Goal: Task Accomplishment & Management: Manage account settings

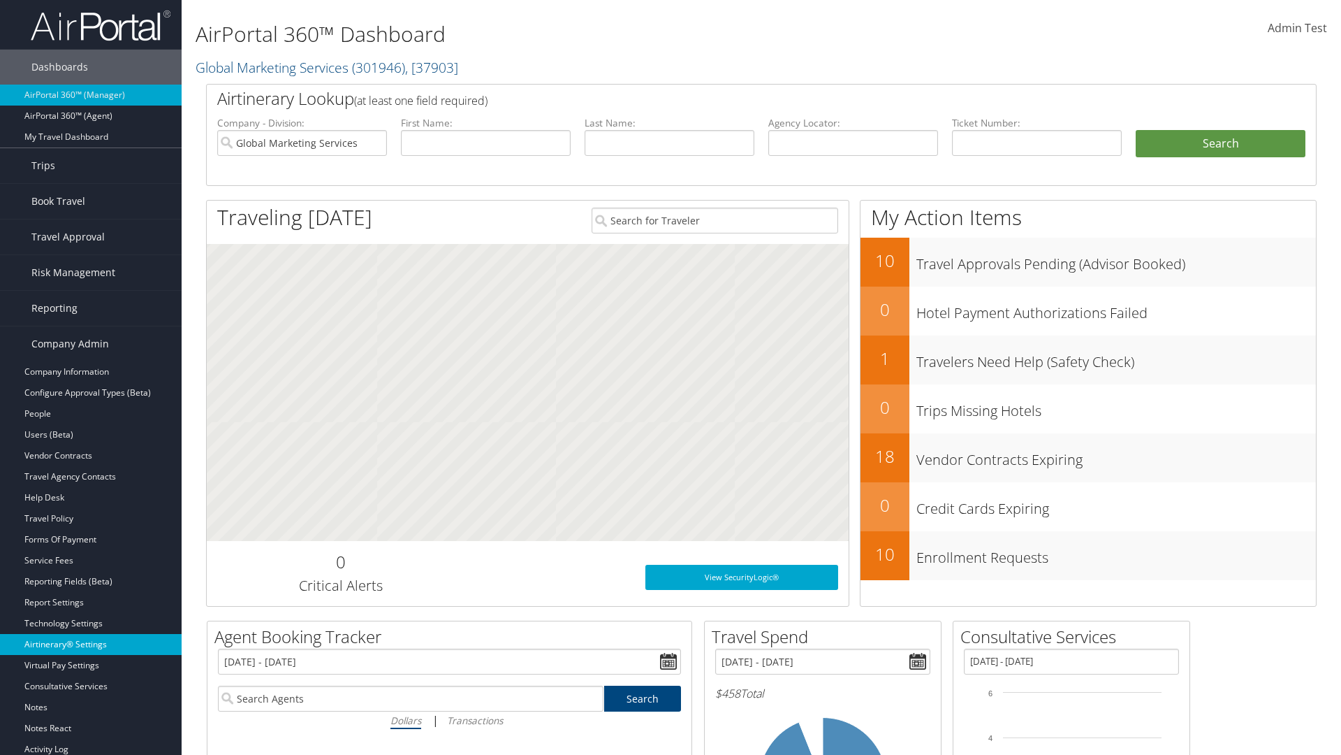
click at [91, 644] on link "Airtinerary® Settings" at bounding box center [91, 644] width 182 height 21
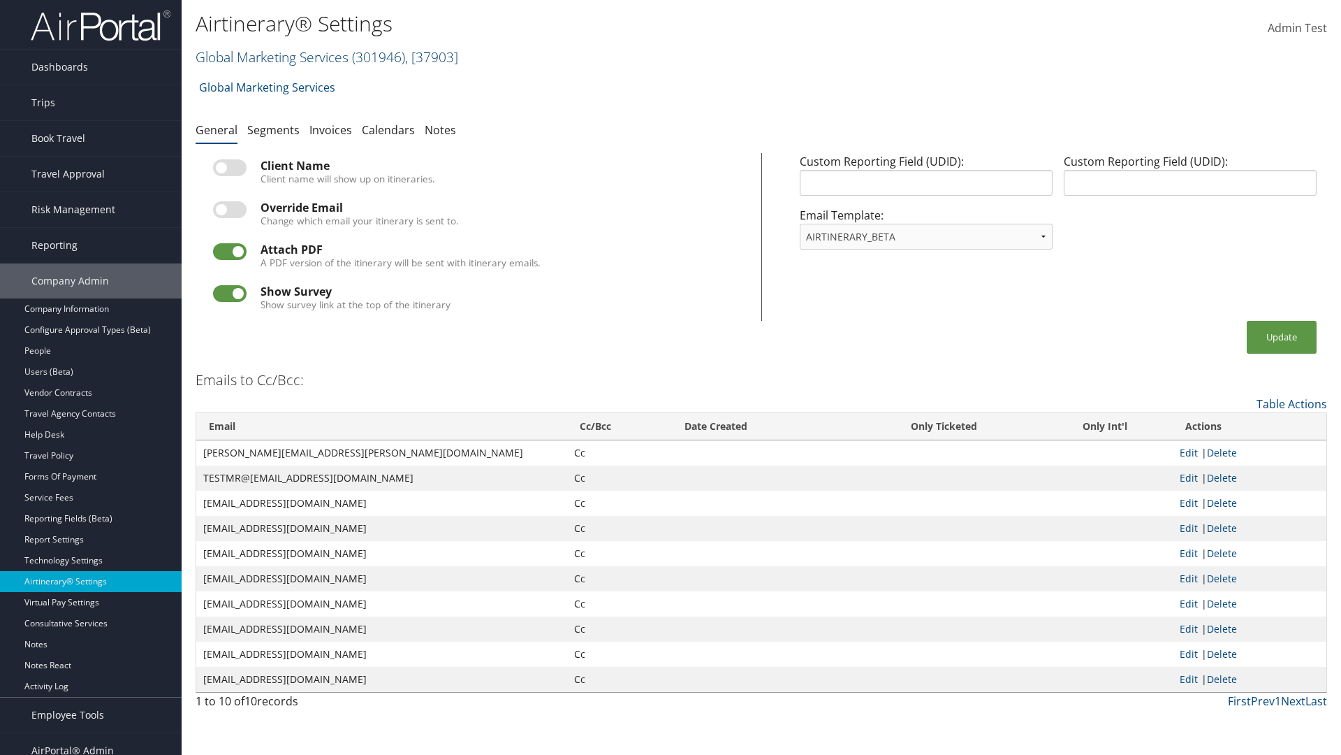
click at [270, 57] on link "Global Marketing Services ( 301946 ) , [ 37903 ]" at bounding box center [327, 57] width 263 height 19
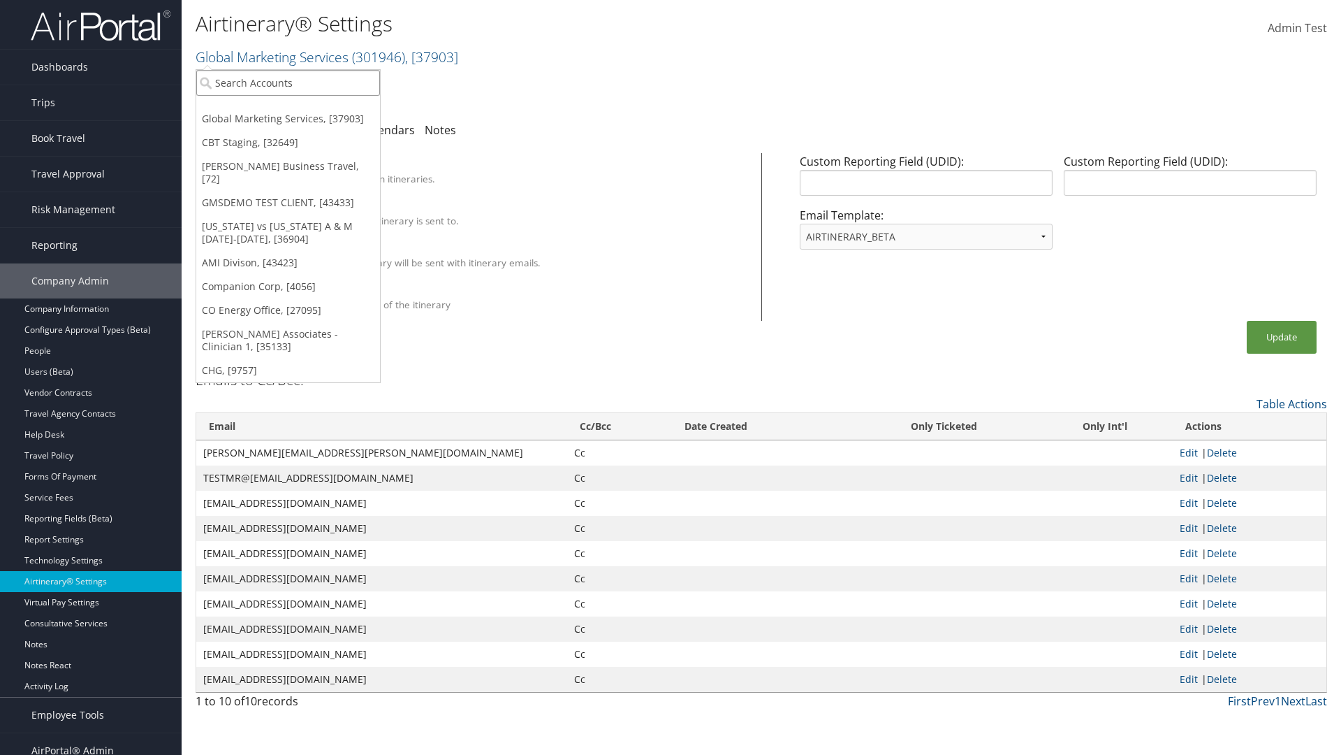
click at [288, 82] on input "search" at bounding box center [288, 83] width 184 height 26
type input "[PERSON_NAME] Business Travel"
click at [307, 108] on div "Christopherson Business Travel (C10001), [72]" at bounding box center [308, 108] width 238 height 13
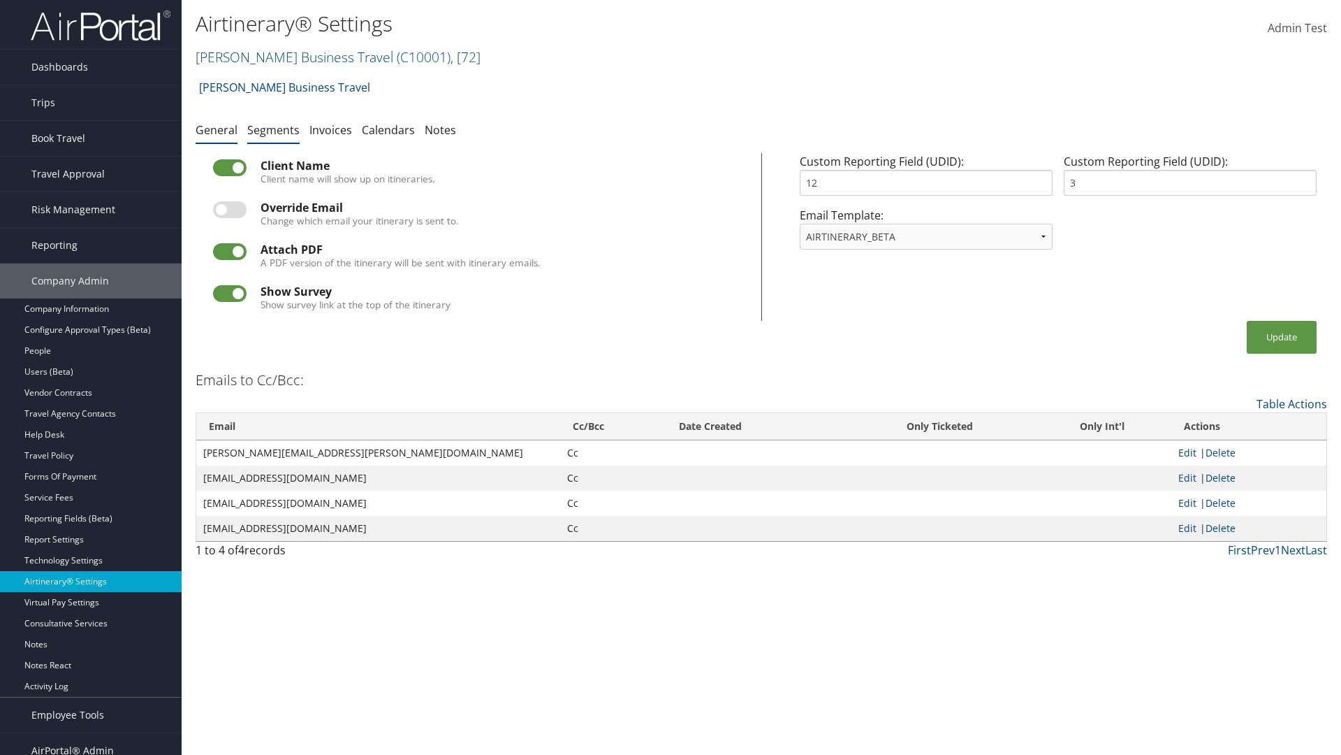
click at [273, 129] on link "Segments" at bounding box center [273, 129] width 52 height 15
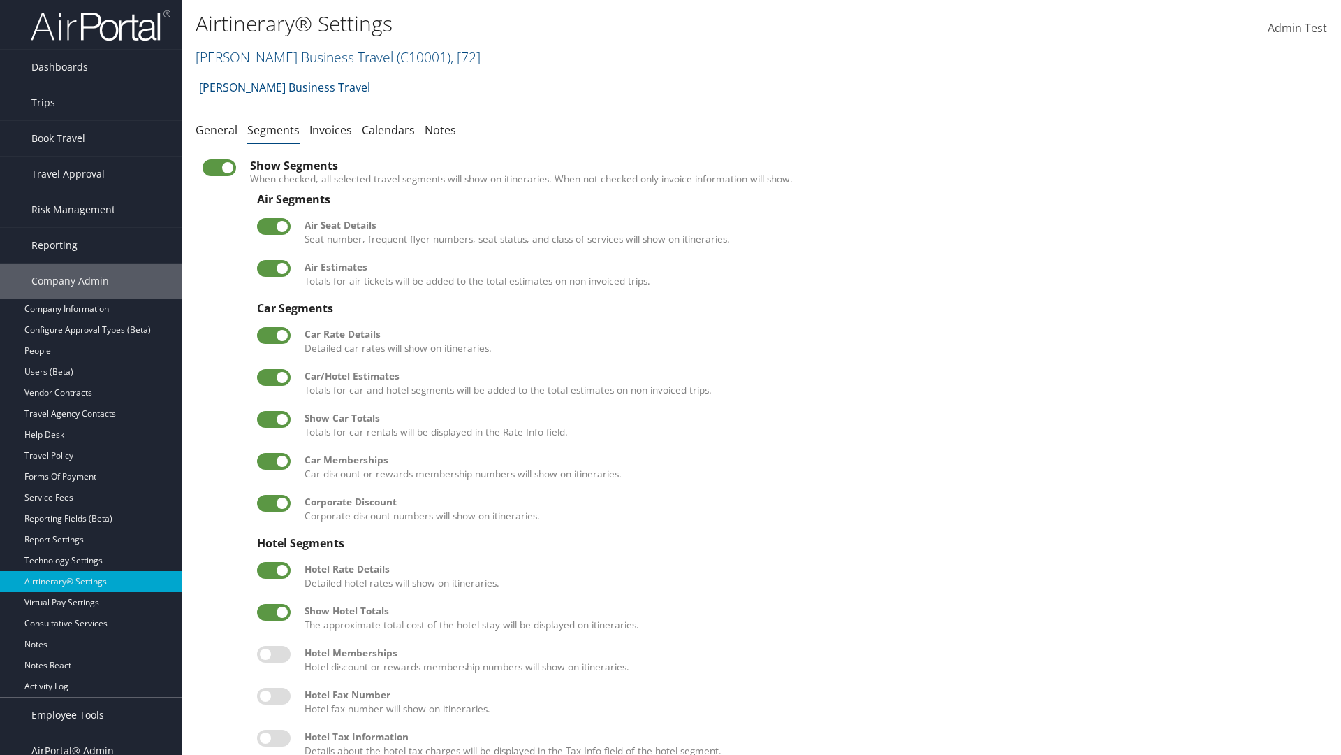
click at [274, 377] on label at bounding box center [274, 377] width 34 height 17
click at [273, 377] on input "checkbox" at bounding box center [268, 379] width 9 height 9
checkbox input "false"
